Goal: Information Seeking & Learning: Learn about a topic

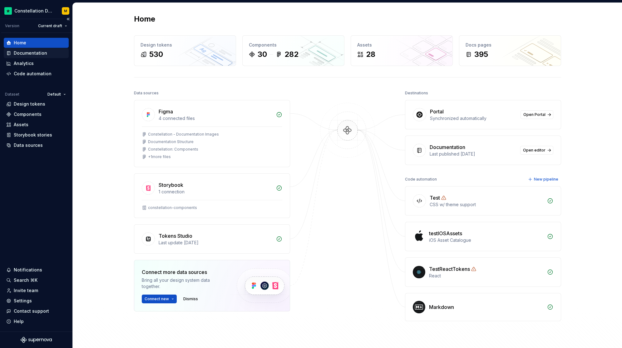
click at [45, 54] on div "Documentation" at bounding box center [30, 53] width 33 height 6
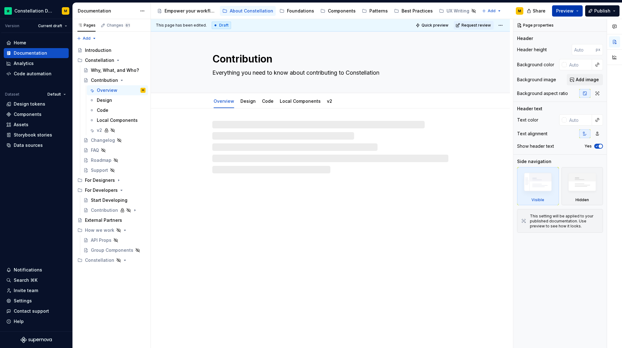
click at [571, 10] on span "Preview" at bounding box center [564, 11] width 17 height 6
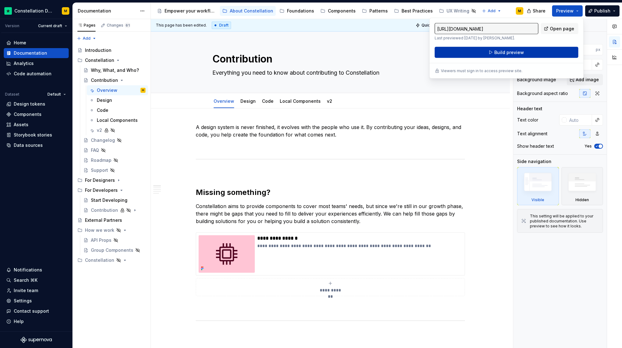
click at [526, 51] on button "Build preview" at bounding box center [506, 52] width 144 height 11
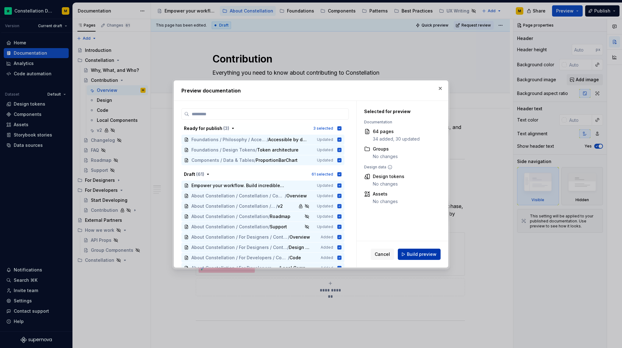
click at [408, 249] on button "Build preview" at bounding box center [419, 253] width 43 height 11
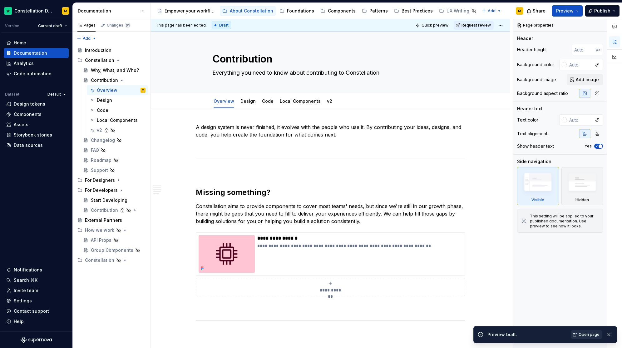
click at [589, 330] on link "Open page" at bounding box center [586, 334] width 32 height 9
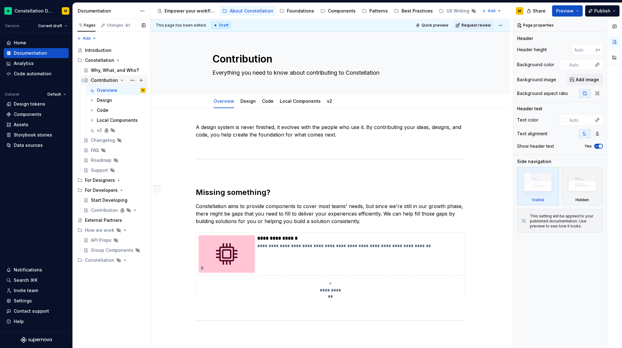
click at [120, 81] on icon "Page tree" at bounding box center [121, 80] width 5 height 5
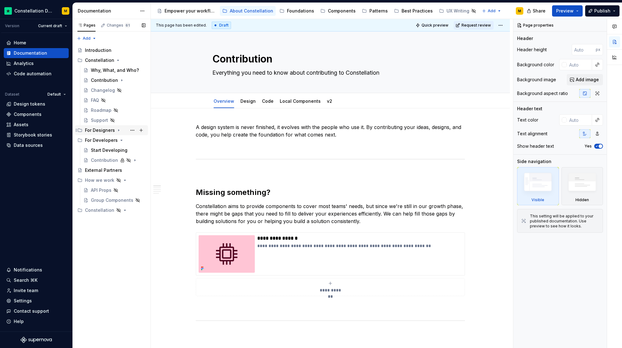
click at [118, 130] on icon "Page tree" at bounding box center [118, 131] width 1 height 2
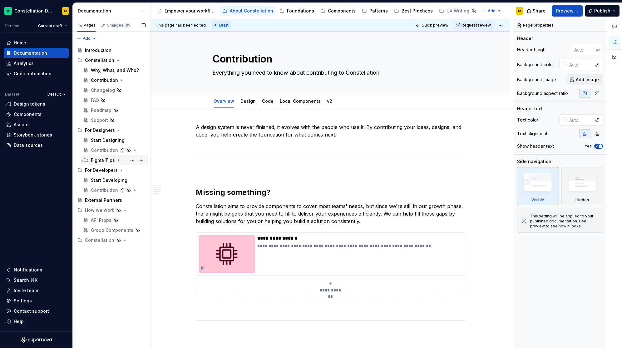
click at [106, 157] on div "Figma Tips" at bounding box center [103, 160] width 24 height 6
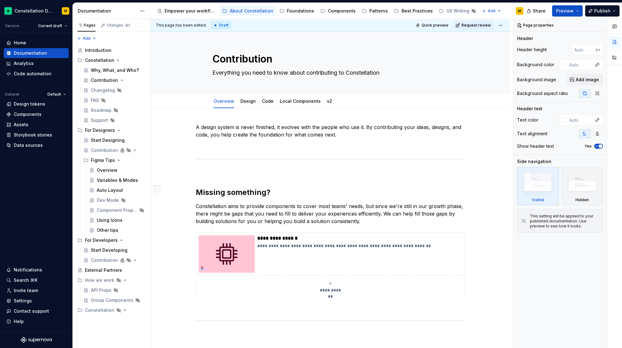
type textarea "*"
